Goal: Check status: Check status

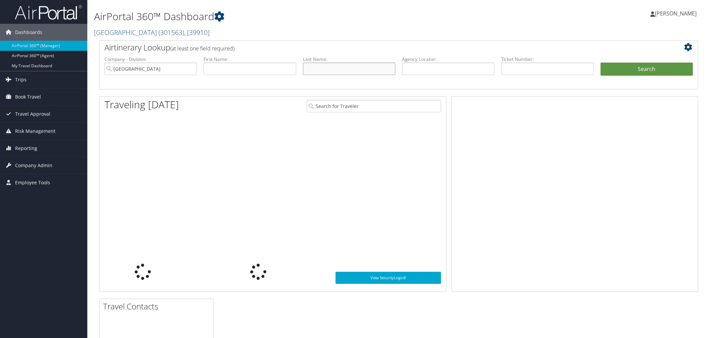
click at [337, 75] on input "text" at bounding box center [349, 69] width 92 height 12
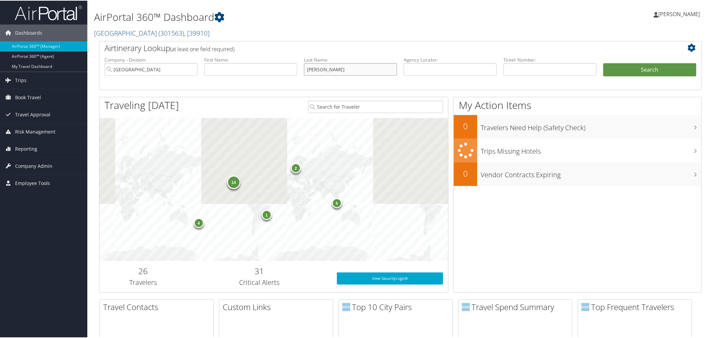
type input "locandro"
click at [604, 63] on button "Search" at bounding box center [650, 69] width 93 height 13
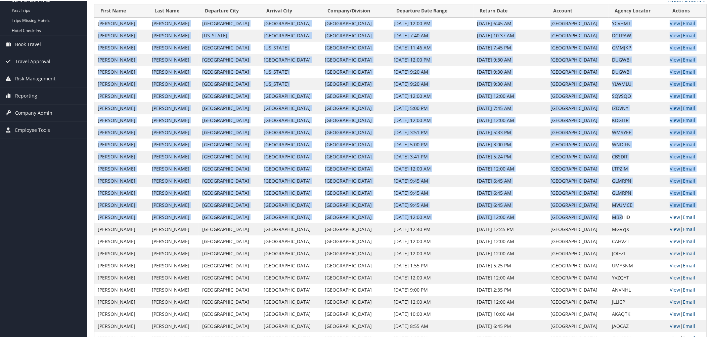
scroll to position [84, 0]
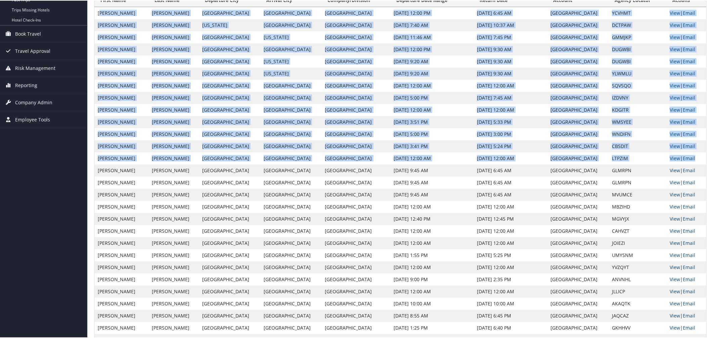
drag, startPoint x: 99, startPoint y: 148, endPoint x: 699, endPoint y: 241, distance: 607.1
click at [302, 79] on td "[US_STATE]" at bounding box center [290, 73] width 61 height 12
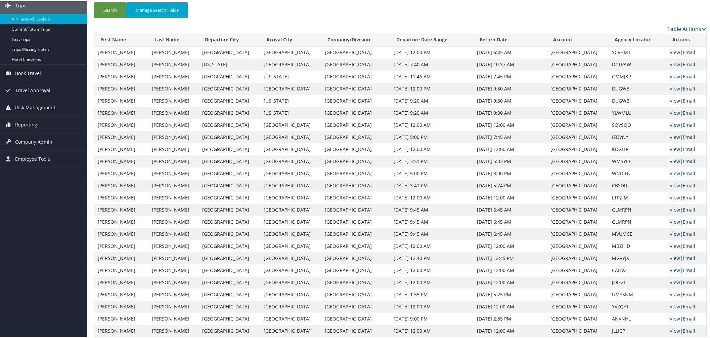
scroll to position [0, 0]
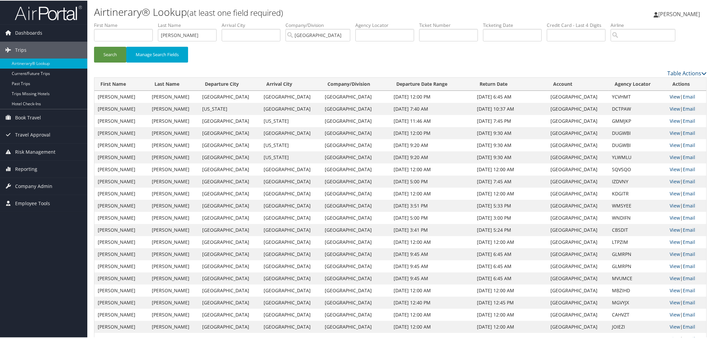
click at [670, 99] on link "View" at bounding box center [675, 96] width 10 height 6
drag, startPoint x: 388, startPoint y: 148, endPoint x: 655, endPoint y: 151, distance: 266.5
click at [655, 102] on tr "[PERSON_NAME] [GEOGRAPHIC_DATA] [GEOGRAPHIC_DATA] [GEOGRAPHIC_DATA] [DATE] 12:0…" at bounding box center [400, 96] width 612 height 12
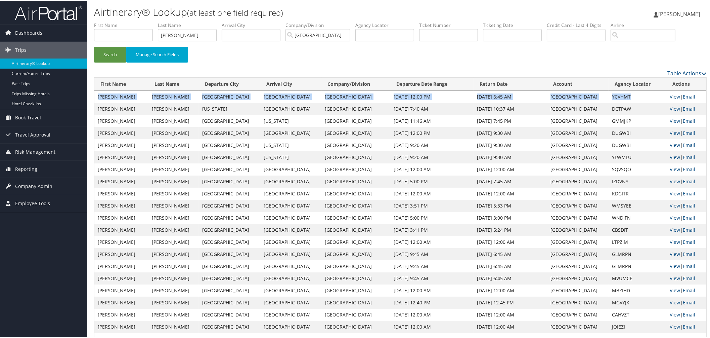
drag, startPoint x: 98, startPoint y: 148, endPoint x: 661, endPoint y: 143, distance: 562.2
click at [661, 102] on tr "[PERSON_NAME] [GEOGRAPHIC_DATA] [GEOGRAPHIC_DATA] [GEOGRAPHIC_DATA] [DATE] 12:0…" at bounding box center [400, 96] width 612 height 12
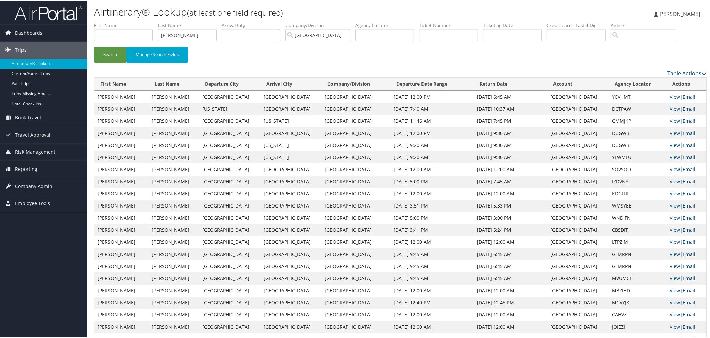
click at [235, 114] on td "[US_STATE]" at bounding box center [229, 108] width 61 height 12
